Goal: Transaction & Acquisition: Purchase product/service

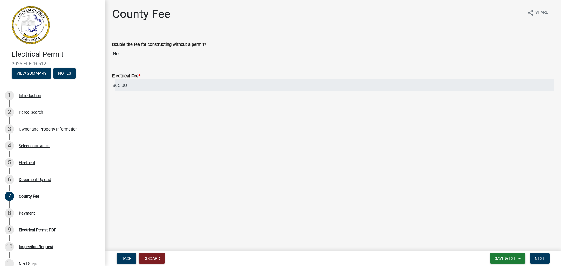
click at [134, 84] on input "65.00" at bounding box center [334, 85] width 439 height 12
click at [543, 258] on span "Next" at bounding box center [540, 258] width 10 height 5
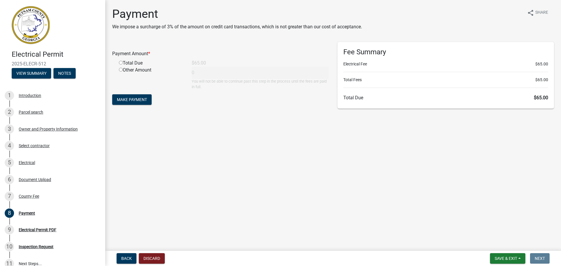
click at [123, 63] on div "Total Due" at bounding box center [151, 63] width 73 height 7
click at [120, 63] on input "radio" at bounding box center [121, 63] width 4 height 4
radio input "true"
type input "65"
click at [134, 89] on div "Other Amount" at bounding box center [151, 78] width 73 height 23
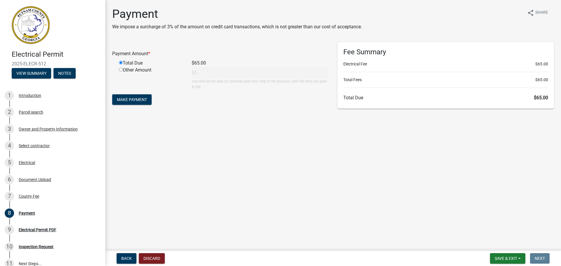
click at [134, 94] on form "Payment Amount * Total Due $65.00 Other Amount 65 You will not be able to conti…" at bounding box center [220, 74] width 217 height 64
click at [141, 97] on span "Make Payment" at bounding box center [132, 99] width 30 height 5
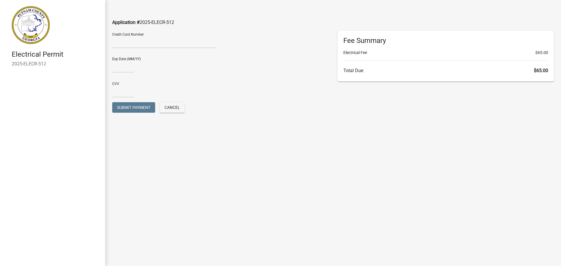
click at [112, 46] on div at bounding box center [164, 43] width 104 height 9
click at [129, 46] on div at bounding box center [164, 43] width 104 height 9
click at [197, 49] on div "Credit Card Number" at bounding box center [164, 42] width 113 height 22
click at [117, 35] on label "Credit Card Number" at bounding box center [128, 35] width 32 height 4
click at [117, 29] on div "Application # 2025-ELECR-512" at bounding box center [333, 15] width 451 height 31
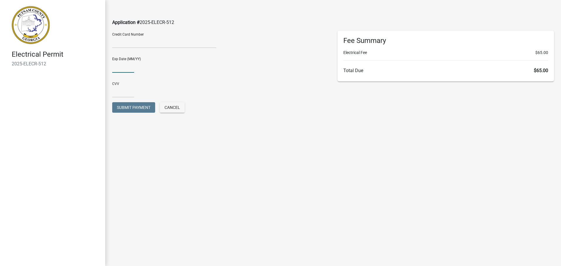
click at [116, 67] on input "text" at bounding box center [123, 67] width 22 height 12
type input "02/28"
click at [113, 88] on input "text" at bounding box center [123, 92] width 22 height 12
type input "2762"
click at [129, 29] on div "Application # 2025-ELECR-512" at bounding box center [333, 15] width 451 height 31
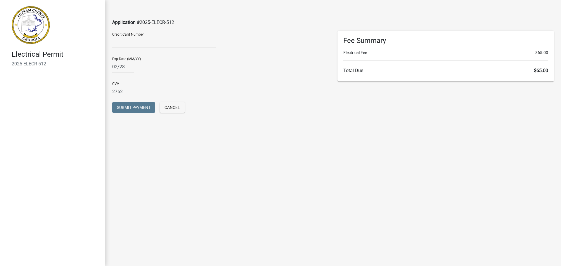
click at [116, 30] on div "Application # 2025-ELECR-512 Credit Card Number Exp Date (MM/YY) [CREDIT_CARD_D…" at bounding box center [333, 62] width 456 height 124
drag, startPoint x: 119, startPoint y: 23, endPoint x: 123, endPoint y: 20, distance: 5.2
click at [121, 21] on span "Application #" at bounding box center [125, 23] width 27 height 6
click at [186, 24] on div "Application # 2025-ELECR-512" at bounding box center [333, 15] width 451 height 31
click at [165, 38] on div "Credit Card Number" at bounding box center [164, 39] width 104 height 17
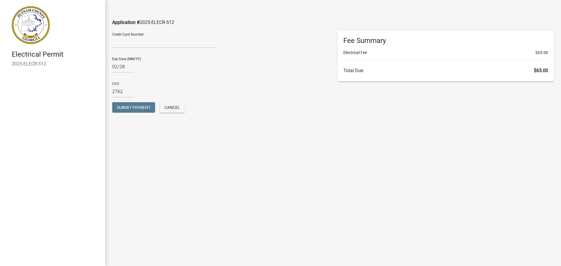
click at [131, 46] on div at bounding box center [164, 43] width 104 height 9
click at [171, 105] on span "Cancel" at bounding box center [172, 107] width 15 height 5
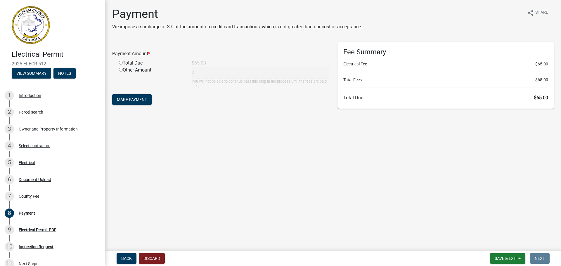
click at [120, 63] on input "radio" at bounding box center [121, 63] width 4 height 4
radio input "true"
type input "65"
click at [131, 94] on button "Make Payment" at bounding box center [131, 99] width 39 height 11
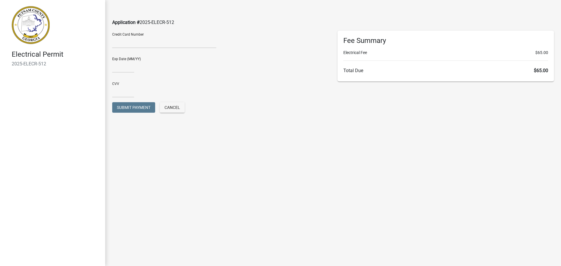
click at [120, 37] on div "Credit Card Number" at bounding box center [164, 39] width 104 height 17
click at [172, 37] on div "Credit Card Number" at bounding box center [164, 39] width 104 height 17
click at [175, 46] on div at bounding box center [164, 43] width 104 height 9
drag, startPoint x: 175, startPoint y: 46, endPoint x: 163, endPoint y: 48, distance: 12.1
click at [174, 47] on div at bounding box center [164, 43] width 104 height 9
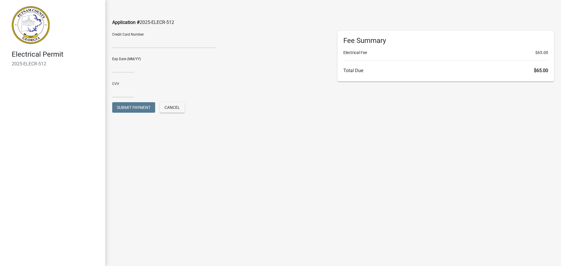
drag, startPoint x: 142, startPoint y: 47, endPoint x: 135, endPoint y: 47, distance: 7.3
click at [136, 47] on div at bounding box center [164, 43] width 104 height 9
drag, startPoint x: 125, startPoint y: 51, endPoint x: 121, endPoint y: 53, distance: 4.5
click at [123, 52] on form "Credit Card Number Exp Date (MM/YY) CVV Submit Payment Cancel" at bounding box center [220, 75] width 217 height 88
click at [119, 55] on div "Exp Date (MM/YY)" at bounding box center [220, 63] width 217 height 20
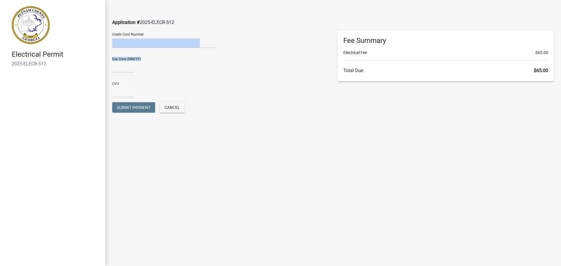
click at [118, 50] on div "Credit Card Number" at bounding box center [164, 42] width 113 height 22
click at [113, 58] on div "Exp Date (MM/YY)" at bounding box center [220, 63] width 217 height 20
drag, startPoint x: 117, startPoint y: 54, endPoint x: 120, endPoint y: 55, distance: 3.0
click at [119, 56] on div "Exp Date (MM/YY)" at bounding box center [220, 63] width 217 height 20
click at [122, 50] on div "Credit Card Number" at bounding box center [164, 42] width 113 height 22
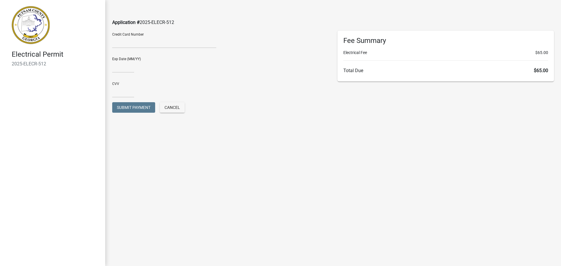
drag, startPoint x: 116, startPoint y: 51, endPoint x: 116, endPoint y: 55, distance: 4.4
click at [116, 52] on div "Credit Card Number" at bounding box center [164, 42] width 113 height 22
drag, startPoint x: 116, startPoint y: 55, endPoint x: 116, endPoint y: 60, distance: 5.0
click at [116, 58] on div "Exp Date (MM/YY)" at bounding box center [220, 63] width 217 height 20
click at [117, 63] on div "Exp Date (MM/YY)" at bounding box center [220, 63] width 217 height 20
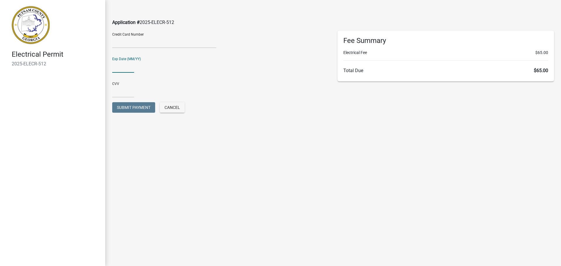
click at [122, 68] on input "text" at bounding box center [123, 67] width 22 height 12
click at [156, 39] on iframe at bounding box center [156, 42] width 88 height 7
click at [104, 49] on header "Electrical Permit 2025-ELECR-512" at bounding box center [52, 37] width 105 height 74
drag, startPoint x: 108, startPoint y: 48, endPoint x: 115, endPoint y: 48, distance: 6.1
click at [115, 48] on div "Credit Card Number" at bounding box center [164, 42] width 113 height 22
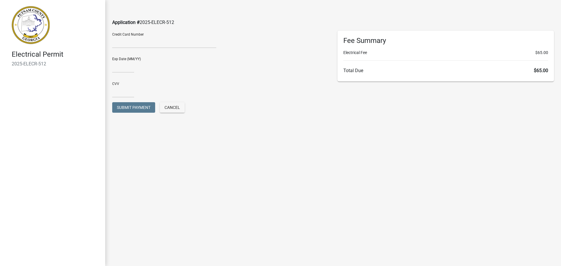
click at [117, 50] on div "Credit Card Number" at bounding box center [164, 42] width 113 height 22
click at [124, 54] on div "Exp Date (MM/YY)" at bounding box center [220, 63] width 217 height 20
click at [142, 37] on div "Credit Card Number" at bounding box center [164, 39] width 104 height 17
click at [137, 33] on label "Credit Card Number" at bounding box center [128, 35] width 32 height 4
click at [115, 25] on div "Application # 2025-ELECR-512" at bounding box center [333, 15] width 451 height 31
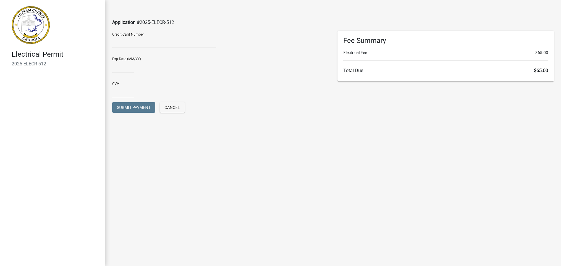
drag, startPoint x: 147, startPoint y: 28, endPoint x: 168, endPoint y: 30, distance: 21.1
click at [165, 30] on div "Application # 2025-ELECR-512" at bounding box center [333, 15] width 451 height 31
drag, startPoint x: 214, startPoint y: 45, endPoint x: 215, endPoint y: 57, distance: 12.0
click at [215, 55] on form "Credit Card Number Exp Date (MM/YY) CVV Submit Payment Cancel" at bounding box center [220, 75] width 217 height 88
drag, startPoint x: 206, startPoint y: 36, endPoint x: 211, endPoint y: 45, distance: 9.7
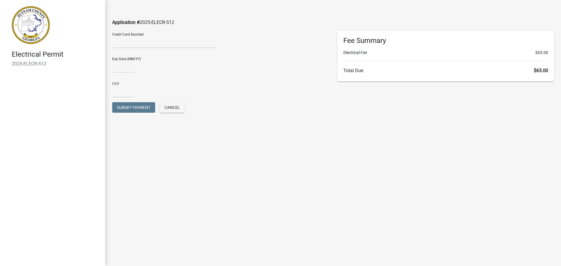
click at [209, 42] on div "Credit Card Number" at bounding box center [164, 39] width 104 height 17
drag, startPoint x: 195, startPoint y: 34, endPoint x: 218, endPoint y: 36, distance: 23.8
click at [210, 34] on div "Credit Card Number" at bounding box center [164, 39] width 104 height 17
drag, startPoint x: 218, startPoint y: 36, endPoint x: 206, endPoint y: 43, distance: 13.9
click at [209, 42] on div "Credit Card Number" at bounding box center [164, 42] width 113 height 22
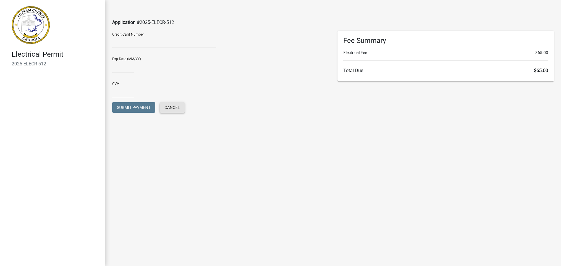
click at [177, 107] on span "Cancel" at bounding box center [172, 107] width 15 height 5
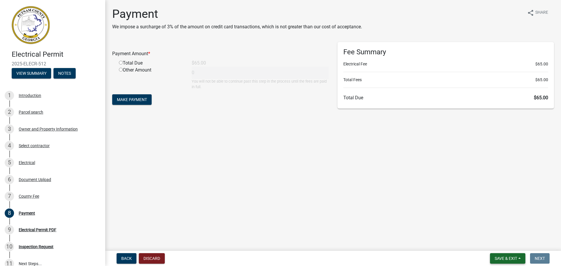
click at [503, 258] on span "Save & Exit" at bounding box center [506, 258] width 23 height 5
click at [499, 245] on button "Save & Exit" at bounding box center [502, 243] width 47 height 14
